Goal: Find specific page/section: Find specific page/section

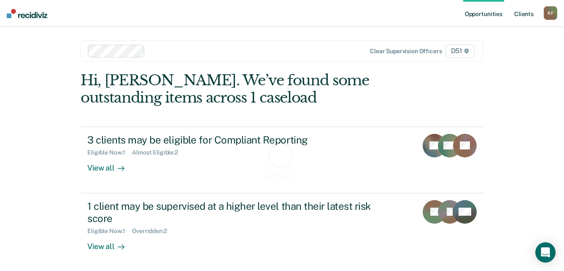
click at [527, 12] on link "Client s" at bounding box center [524, 13] width 23 height 27
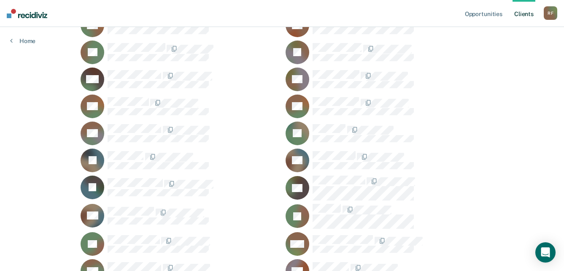
scroll to position [211, 0]
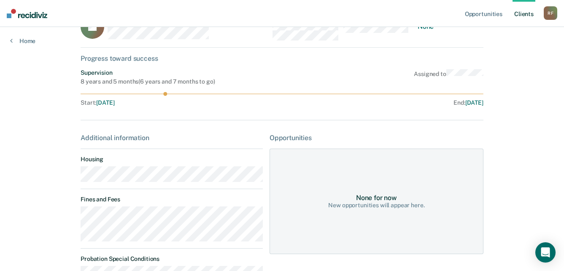
scroll to position [42, 0]
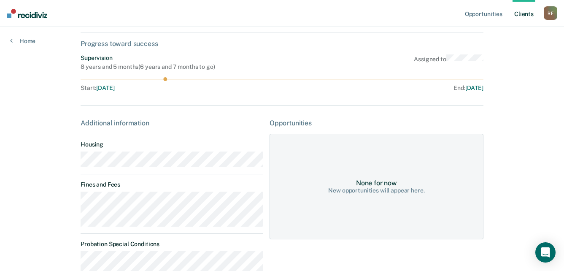
click at [73, 164] on main "IG Contacts Preferred Name Preferred Contact None Call Text Email None Progress…" at bounding box center [281, 217] width 423 height 464
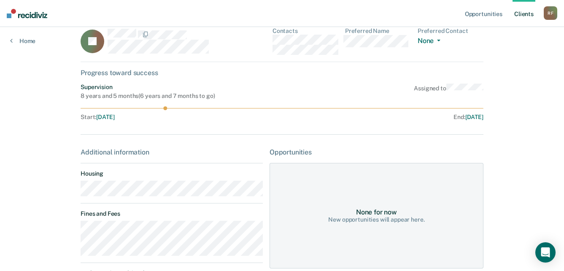
scroll to position [0, 0]
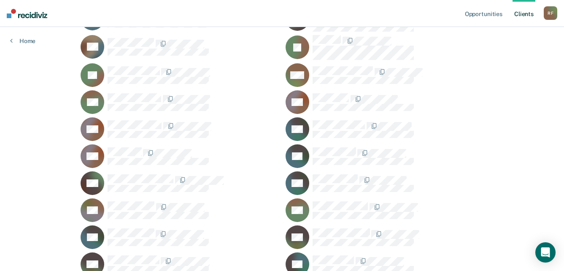
scroll to position [380, 0]
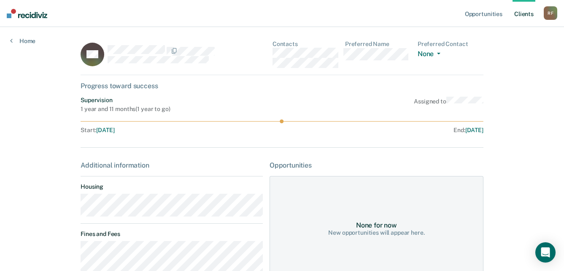
click at [70, 207] on main "KH Contacts Preferred Name Preferred Contact None Call Text Email None Progress…" at bounding box center [281, 198] width 423 height 342
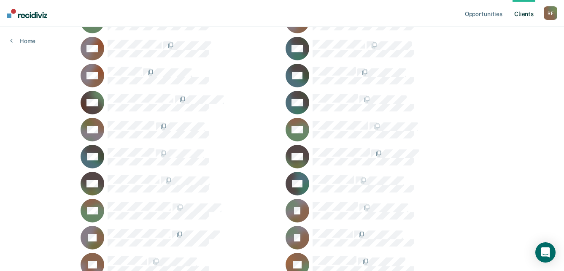
scroll to position [506, 0]
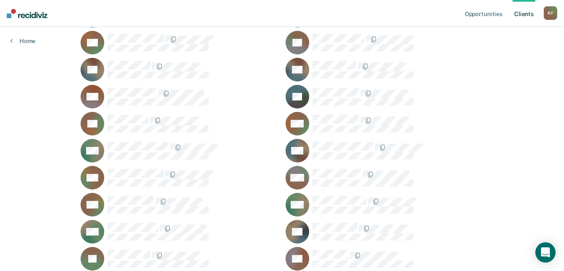
scroll to position [717, 0]
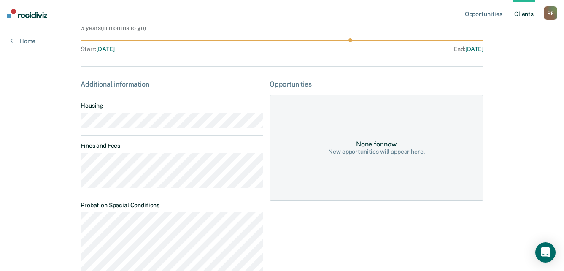
scroll to position [84, 0]
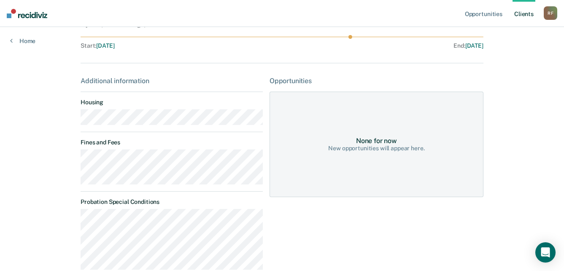
click at [70, 118] on main "AP Contacts Preferred Name Preferred Contact None Call Text Email None Progress…" at bounding box center [281, 137] width 423 height 389
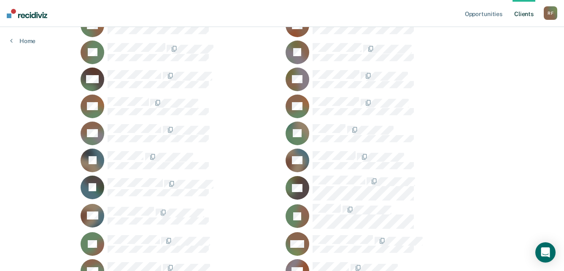
scroll to position [127, 0]
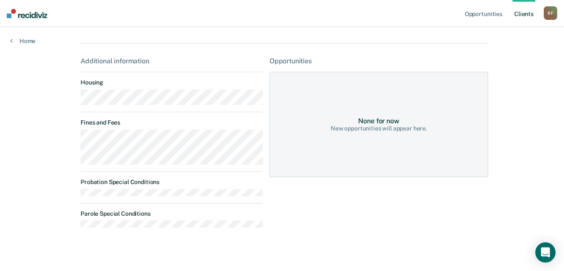
scroll to position [169, 0]
click at [74, 105] on main "AB Contacts Preferred Name Preferred Contact None Call Text Email None Progress…" at bounding box center [281, 57] width 423 height 399
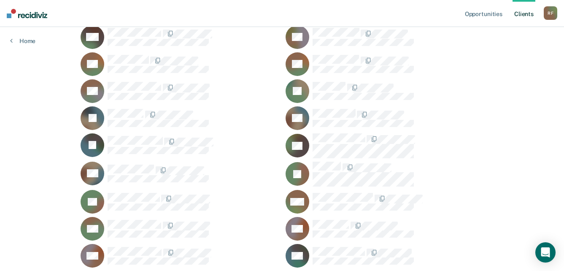
scroll to position [253, 0]
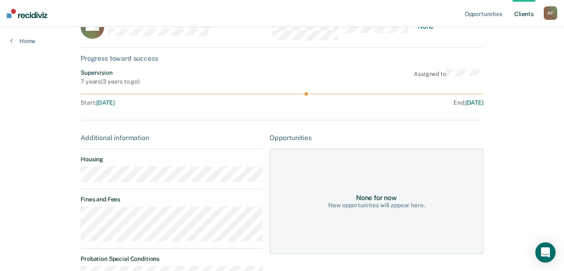
scroll to position [42, 0]
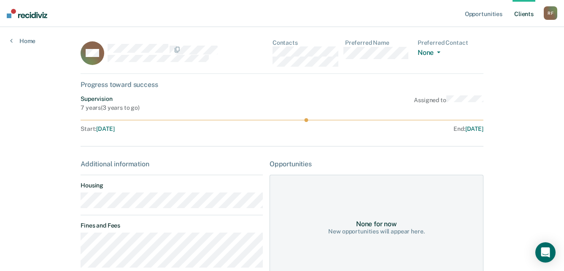
scroll to position [0, 0]
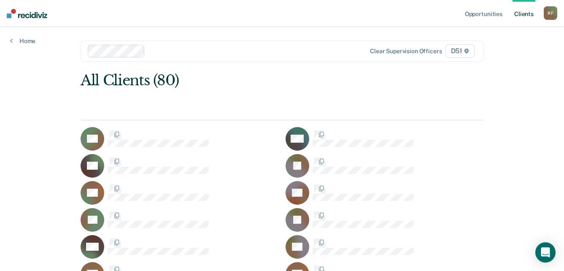
scroll to position [253, 0]
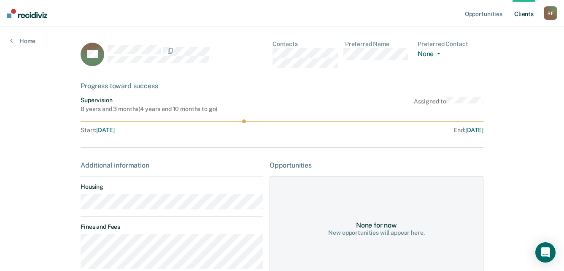
click at [63, 206] on div "Opportunities Client s [PERSON_NAME] R F Profile How it works Log Out Home BH C…" at bounding box center [282, 247] width 564 height 494
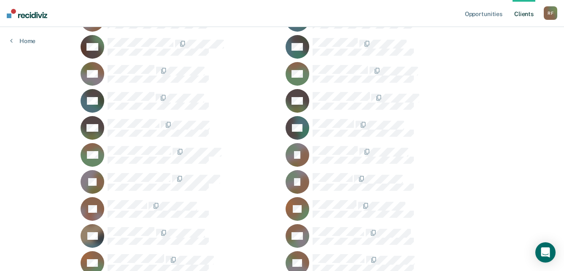
scroll to position [506, 0]
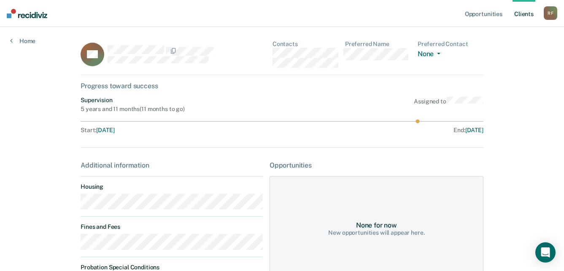
click at [72, 205] on main "BK Contacts Preferred Name Preferred Contact None Call Text Email None Progress…" at bounding box center [281, 223] width 423 height 392
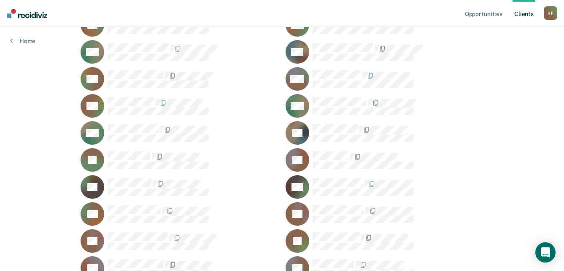
scroll to position [802, 0]
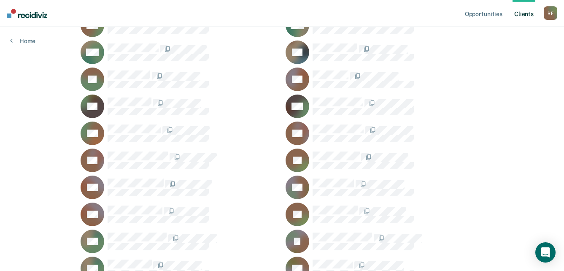
scroll to position [886, 0]
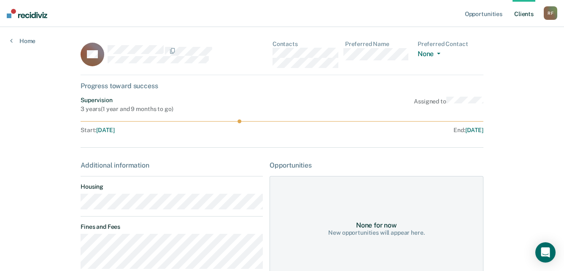
click at [75, 206] on main "DS Contacts Preferred Name Preferred Contact None Call Text Email None Progress…" at bounding box center [281, 194] width 423 height 335
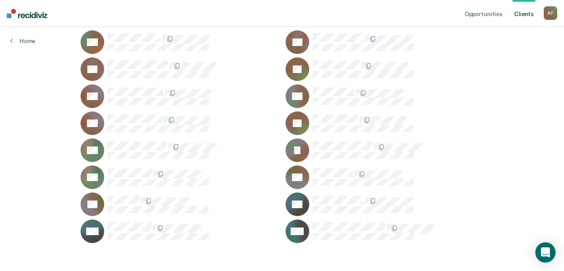
scroll to position [966, 0]
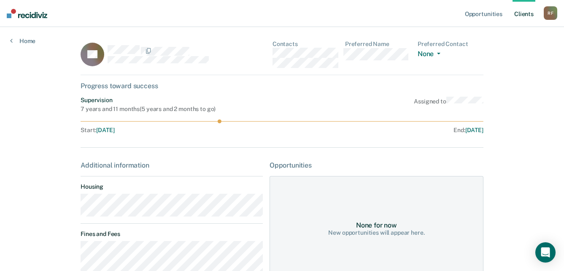
click at [76, 208] on main "TT Contacts Preferred Name Preferred Contact None Call Text Email None Progress…" at bounding box center [281, 225] width 423 height 396
